Goal: Navigation & Orientation: Find specific page/section

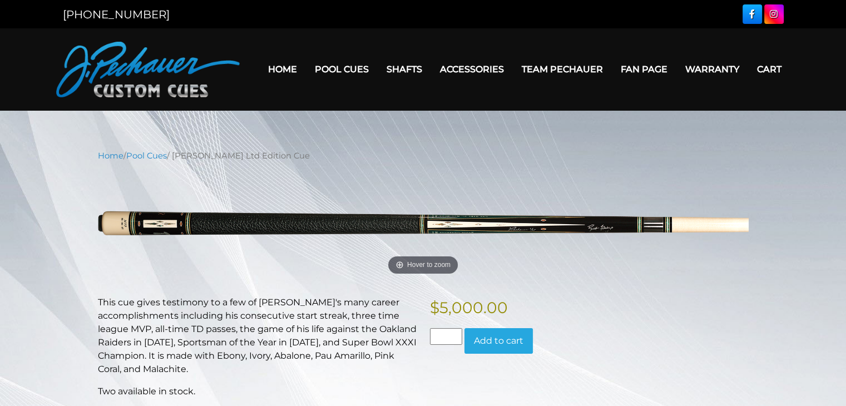
click at [284, 72] on link "Home" at bounding box center [282, 69] width 47 height 28
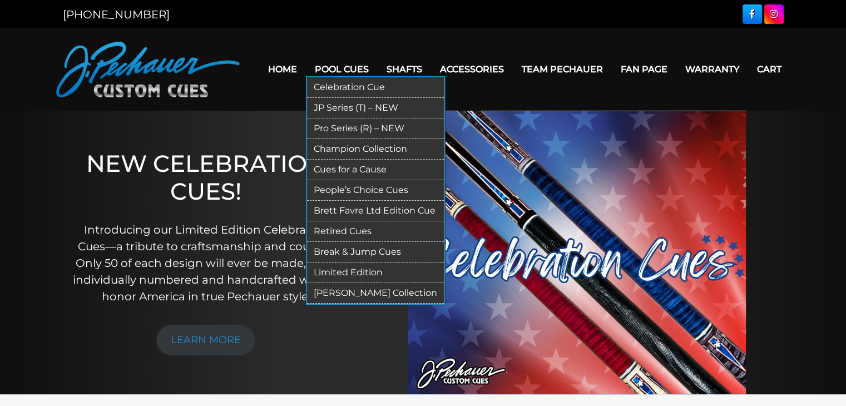
click at [356, 130] on link "Pro Series (R) – NEW" at bounding box center [375, 129] width 137 height 21
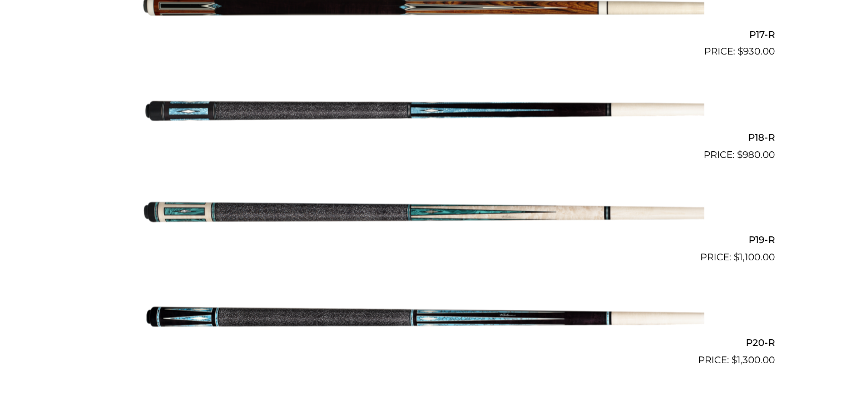
scroll to position [2124, 0]
